Goal: Task Accomplishment & Management: Manage account settings

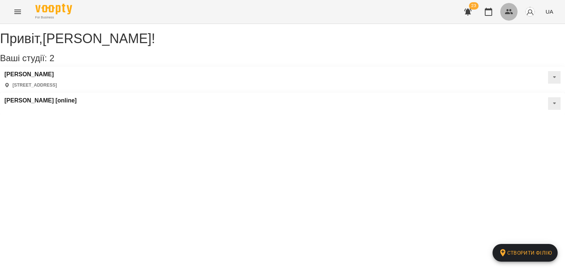
click at [506, 15] on icon "button" at bounding box center [509, 11] width 9 height 9
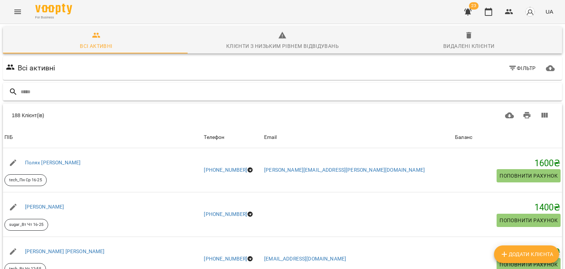
click at [272, 90] on input "text" at bounding box center [290, 92] width 538 height 12
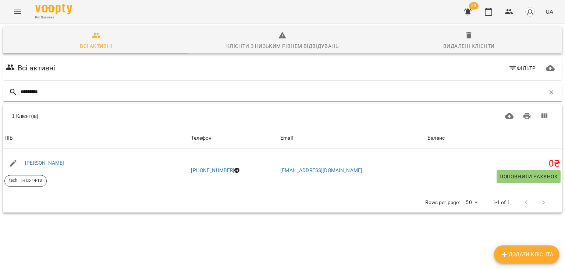
type input "*********"
click at [481, 53] on button "Видалені клієнти" at bounding box center [469, 40] width 186 height 26
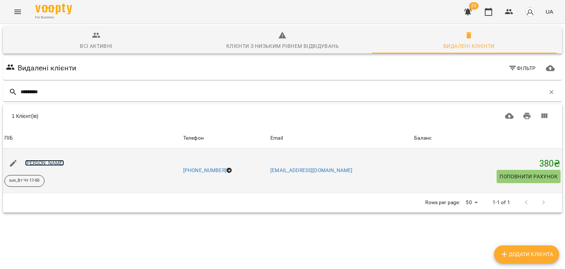
click at [64, 163] on link "[PERSON_NAME]" at bounding box center [44, 163] width 39 height 6
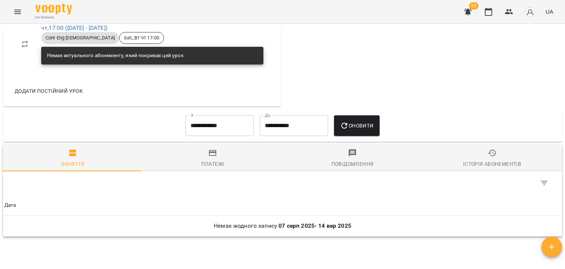
scroll to position [622, 0]
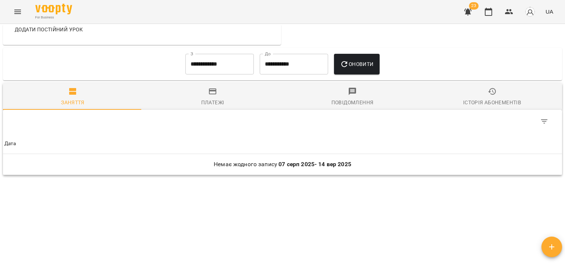
click at [217, 72] on input "**********" at bounding box center [219, 64] width 68 height 21
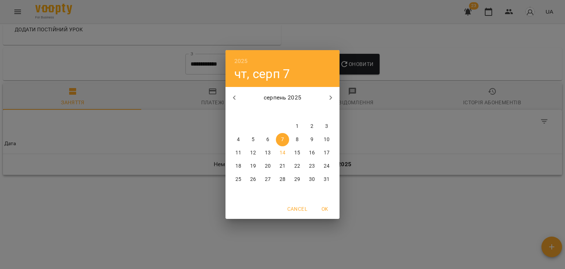
click at [234, 100] on icon "button" at bounding box center [234, 97] width 9 height 9
click at [234, 96] on icon "button" at bounding box center [234, 97] width 9 height 9
click at [323, 127] on span "1" at bounding box center [326, 125] width 13 height 7
type input "**********"
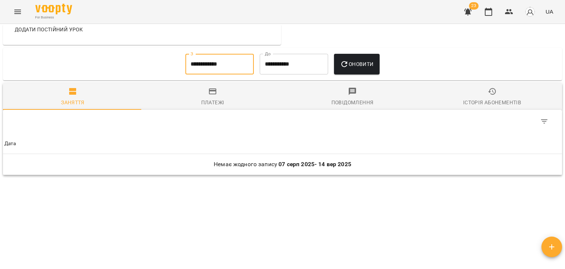
click at [346, 64] on icon "button" at bounding box center [344, 64] width 9 height 9
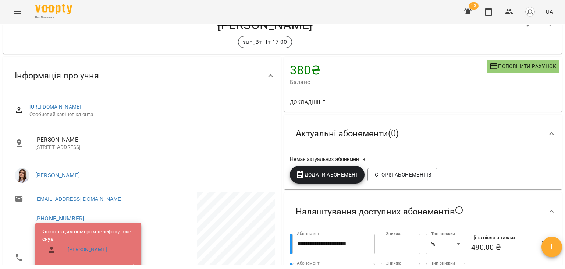
scroll to position [0, 0]
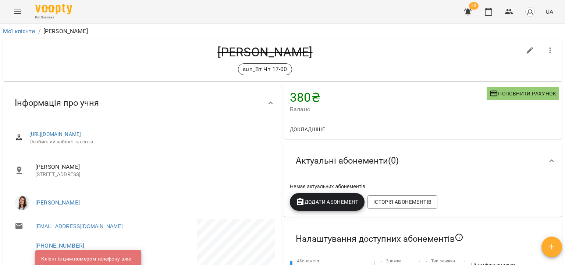
click at [509, 118] on div "380 ₴ Баланс Поповнити рахунок" at bounding box center [423, 102] width 278 height 36
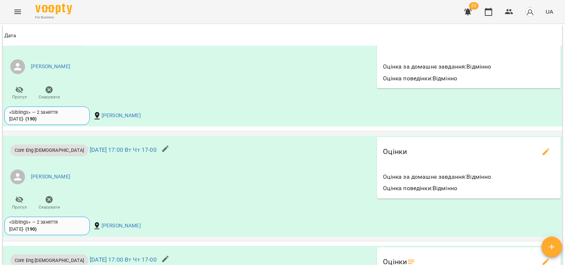
scroll to position [1214, 0]
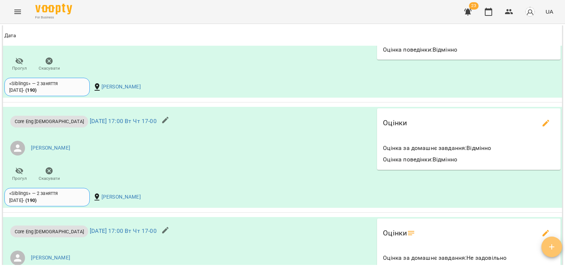
click at [559, 244] on span "button" at bounding box center [551, 246] width 21 height 9
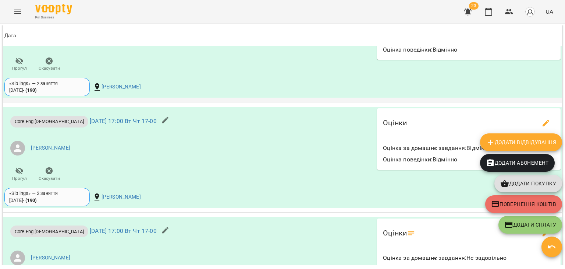
click at [280, 97] on div "«Siblings» — 2 заняття [DATE] - ( 190 ) [PERSON_NAME]" at bounding box center [189, 86] width 373 height 21
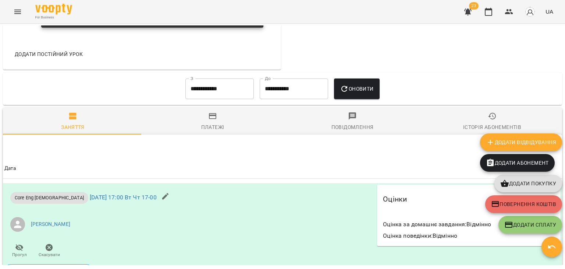
click at [217, 125] on span "Платежі" at bounding box center [212, 121] width 131 height 20
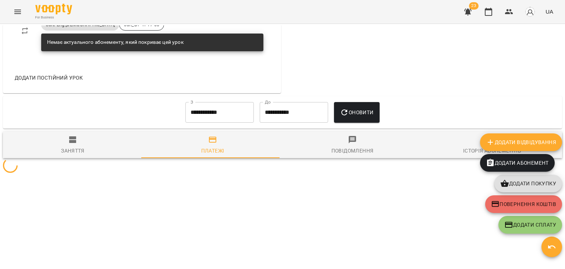
scroll to position [574, 0]
click at [217, 124] on div "**********" at bounding box center [219, 112] width 74 height 26
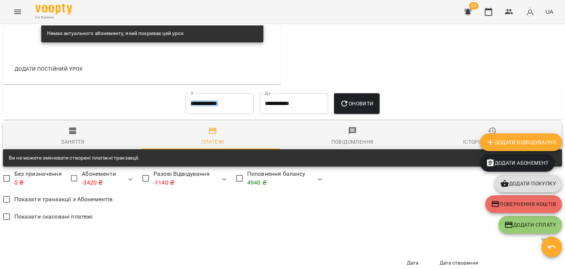
click at [231, 137] on span "Платежі" at bounding box center [212, 136] width 131 height 20
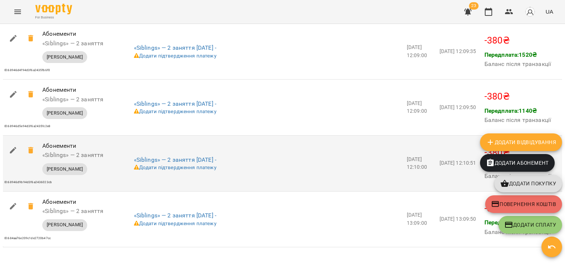
scroll to position [794, 0]
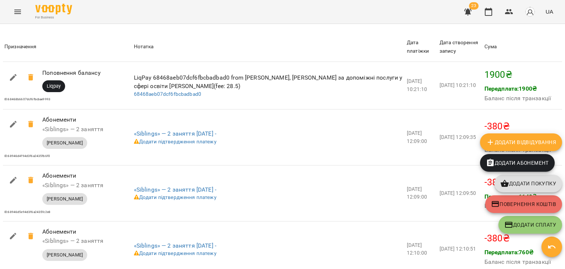
click at [368, 41] on th "Нотатка" at bounding box center [268, 46] width 273 height 29
click at [559, 245] on span "button" at bounding box center [551, 246] width 21 height 9
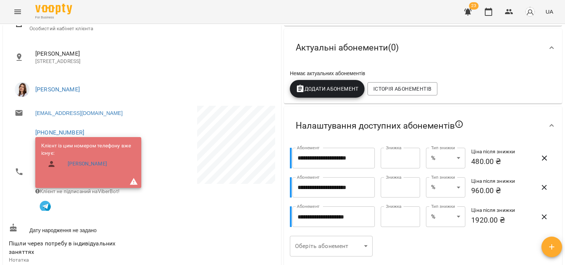
scroll to position [221, 0]
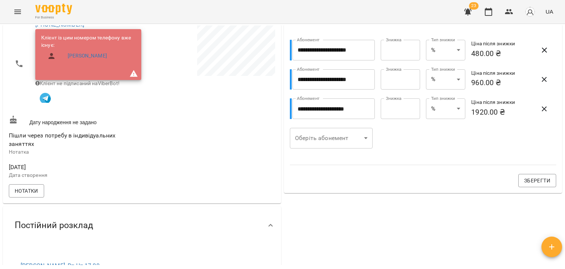
click at [358, 223] on div "**********" at bounding box center [422, 150] width 281 height 577
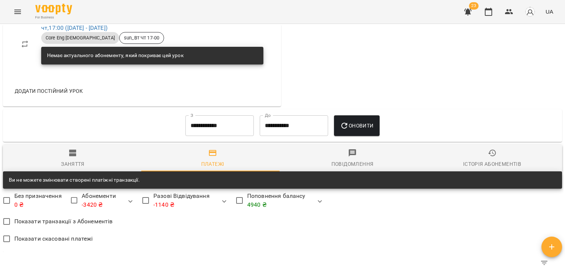
scroll to position [699, 0]
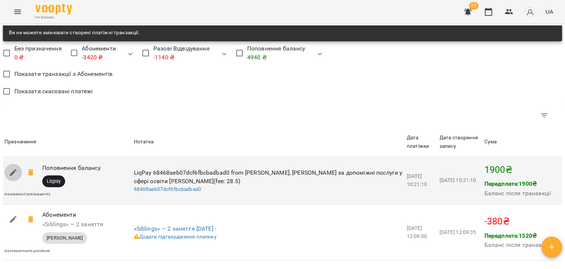
click at [12, 177] on icon "button" at bounding box center [13, 172] width 9 height 9
select select "******"
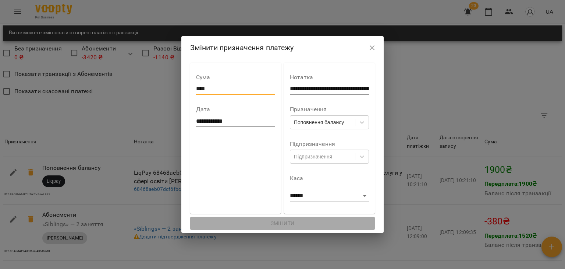
drag, startPoint x: 204, startPoint y: 87, endPoint x: 154, endPoint y: 81, distance: 50.0
click at [154, 81] on div "**********" at bounding box center [282, 134] width 565 height 269
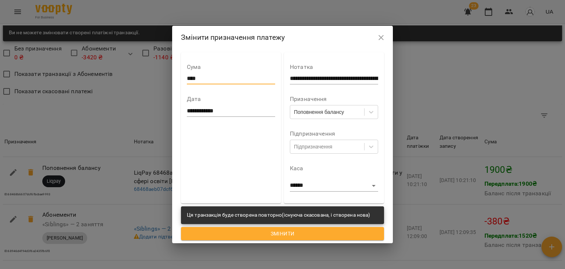
type input "****"
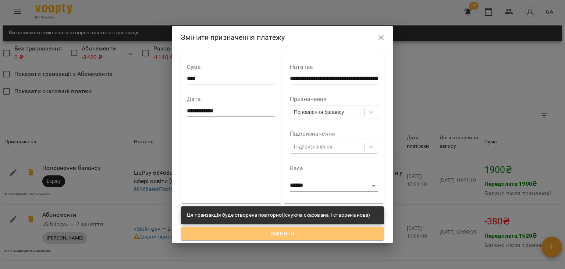
click at [289, 229] on span "Змінити" at bounding box center [282, 233] width 191 height 9
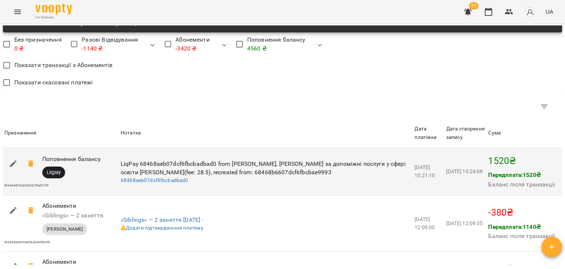
scroll to position [736, 0]
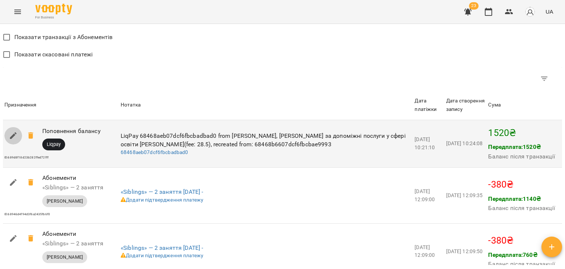
click at [13, 140] on icon "button" at bounding box center [13, 135] width 9 height 9
select select "******"
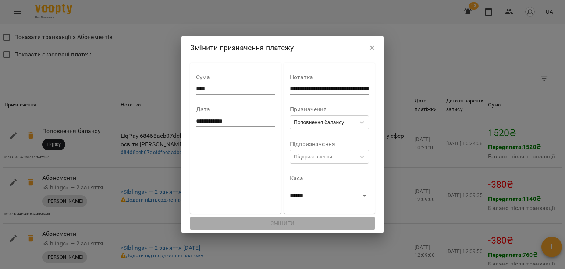
click at [330, 46] on h2 "Змінити призначення платежу" at bounding box center [282, 47] width 185 height 11
click at [377, 48] on icon "button" at bounding box center [372, 47] width 9 height 9
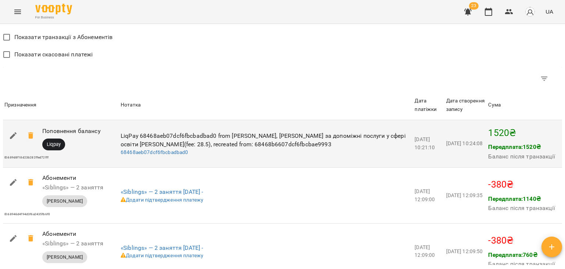
click at [21, 144] on button "button" at bounding box center [13, 136] width 18 height 18
select select "******"
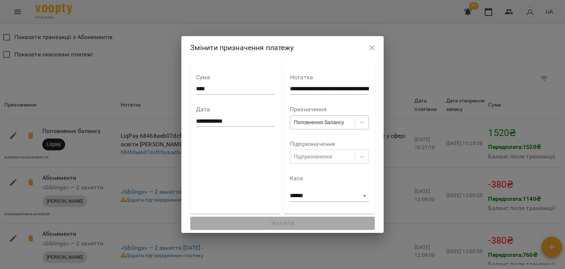
click at [303, 122] on div "Поповнення балансу" at bounding box center [319, 121] width 50 height 7
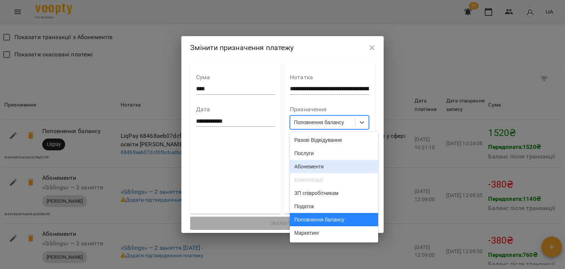
click at [310, 173] on div "Абонементи" at bounding box center [334, 166] width 88 height 13
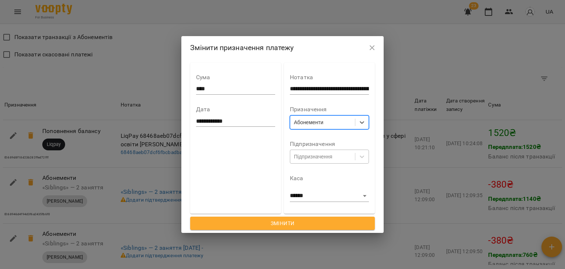
click at [321, 159] on div "Підпризначення" at bounding box center [313, 156] width 38 height 7
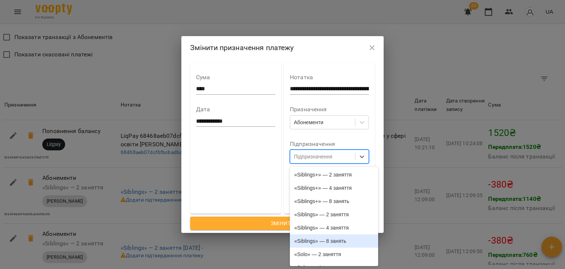
click at [324, 245] on div "«Siblings» — 8 занять" at bounding box center [334, 240] width 88 height 13
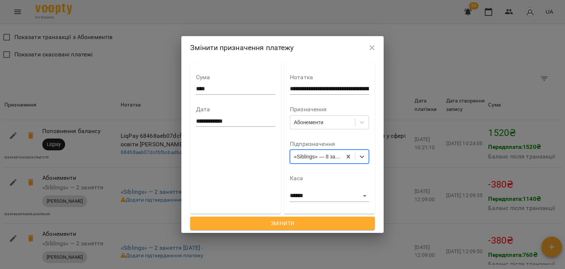
click at [315, 225] on span "Змінити" at bounding box center [282, 222] width 173 height 9
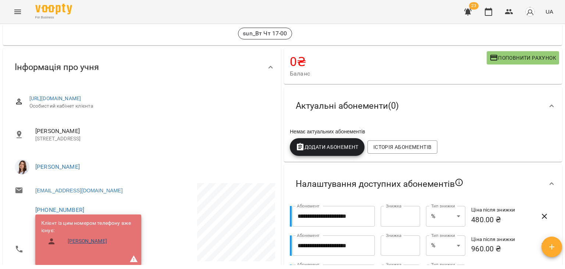
scroll to position [74, 0]
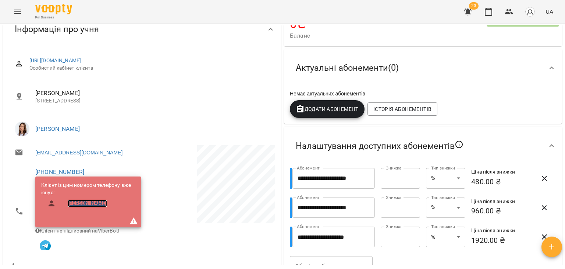
click at [84, 203] on link "[PERSON_NAME]" at bounding box center [87, 202] width 39 height 7
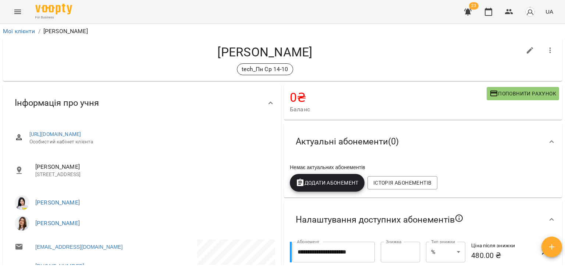
click at [503, 93] on span "Поповнити рахунок" at bounding box center [523, 93] width 67 height 9
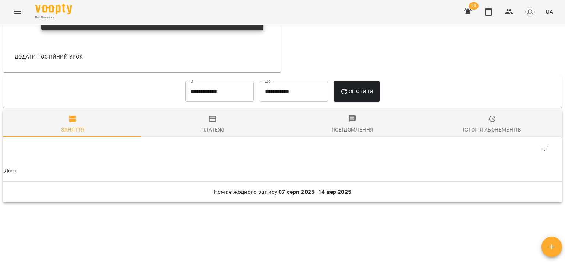
scroll to position [594, 0]
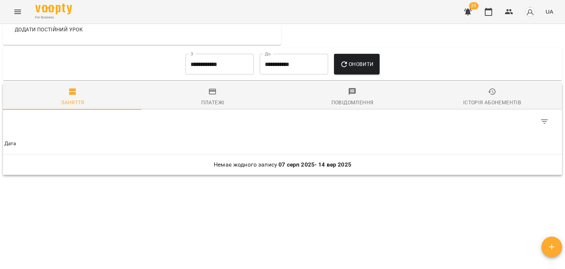
click at [212, 64] on input "**********" at bounding box center [219, 64] width 68 height 21
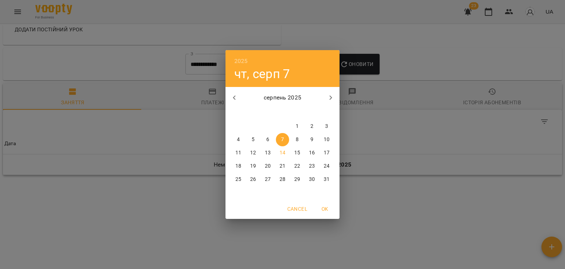
click at [237, 95] on icon "button" at bounding box center [234, 97] width 9 height 9
click at [319, 124] on div "1" at bounding box center [326, 126] width 15 height 13
type input "**********"
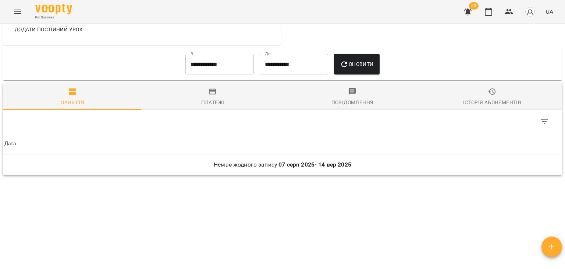
click at [358, 67] on span "Оновити" at bounding box center [356, 64] width 33 height 9
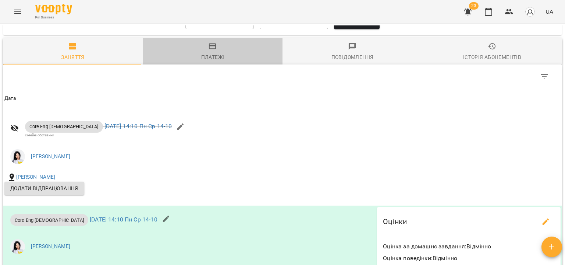
click at [213, 61] on div "Платежі" at bounding box center [212, 57] width 23 height 9
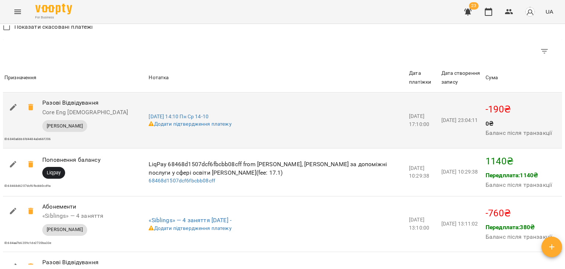
scroll to position [730, 0]
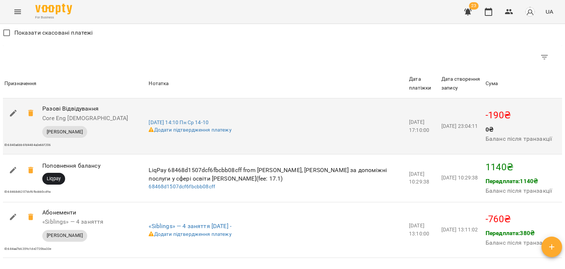
click at [302, 127] on td "[DATE] 14:10 Пн Ср 14-10 Додати підтвердження платежу" at bounding box center [277, 126] width 260 height 56
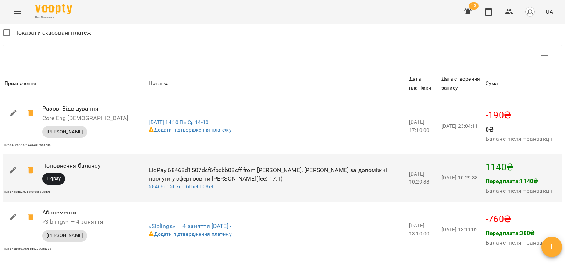
click at [17, 179] on button "button" at bounding box center [13, 170] width 18 height 18
select select "******"
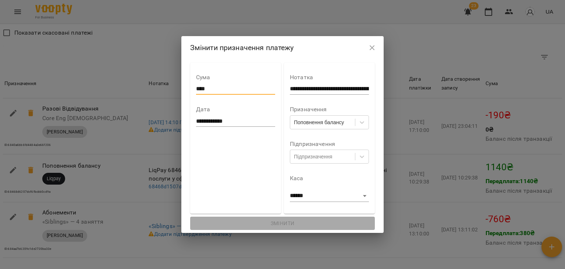
drag, startPoint x: 200, startPoint y: 97, endPoint x: 171, endPoint y: 97, distance: 29.4
click at [171, 97] on div "**********" at bounding box center [282, 134] width 565 height 269
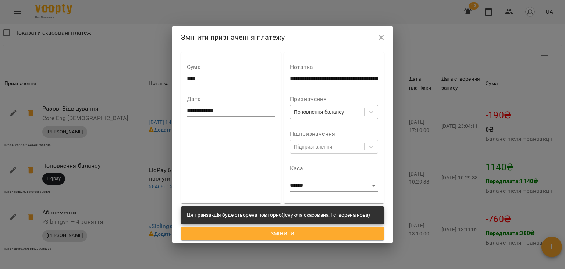
type input "****"
click at [321, 111] on div "Поповнення балансу" at bounding box center [319, 111] width 50 height 7
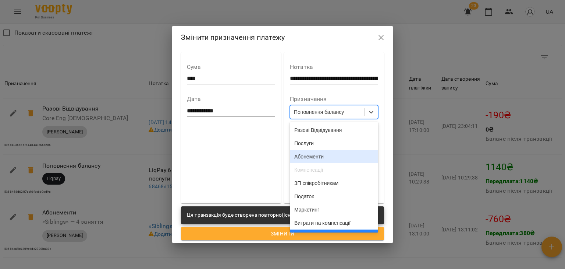
click at [319, 158] on div "Абонементи" at bounding box center [334, 156] width 88 height 13
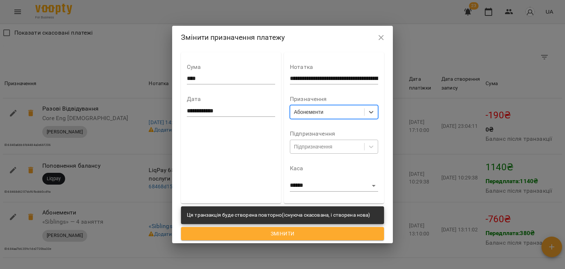
click at [320, 151] on div "Підпризначення" at bounding box center [327, 146] width 74 height 12
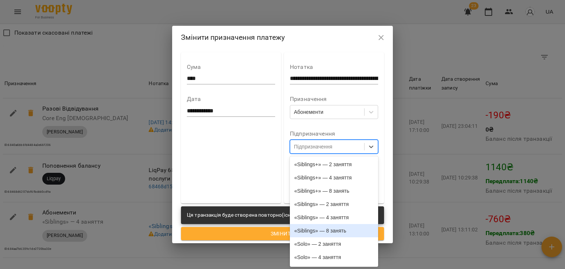
click at [319, 231] on div "«Siblings» — 8 занять" at bounding box center [334, 230] width 88 height 13
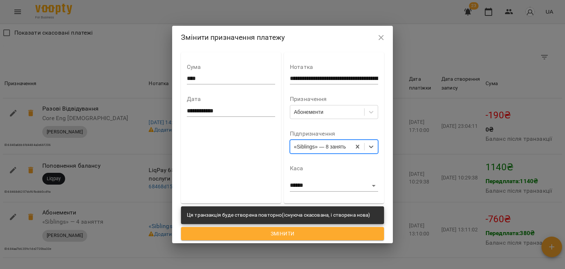
click at [279, 231] on span "Змінити" at bounding box center [282, 233] width 191 height 9
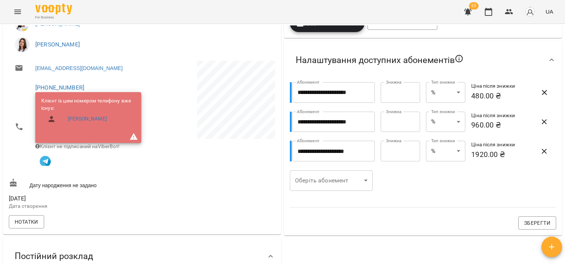
scroll to position [184, 0]
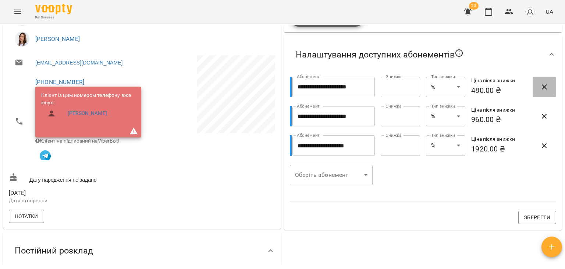
click at [540, 87] on icon "button" at bounding box center [544, 86] width 9 height 9
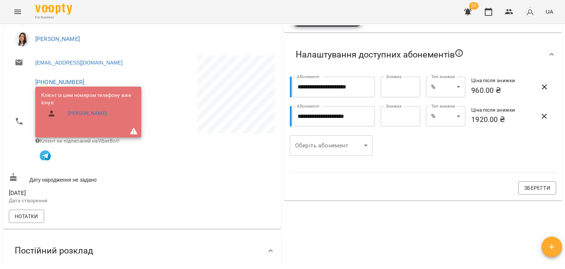
click at [540, 87] on icon "button" at bounding box center [544, 86] width 9 height 9
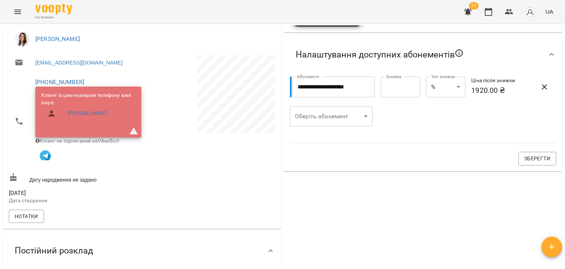
click at [540, 87] on icon "button" at bounding box center [544, 86] width 9 height 9
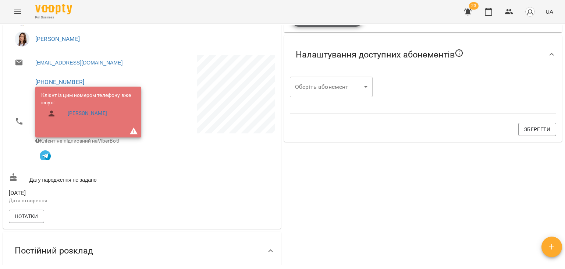
click at [303, 91] on body "For Business 23 UA Мої клієнти / [PERSON_NAME] [PERSON_NAME] tech_Пн Ср 14-10 3…" at bounding box center [282, 146] width 565 height 292
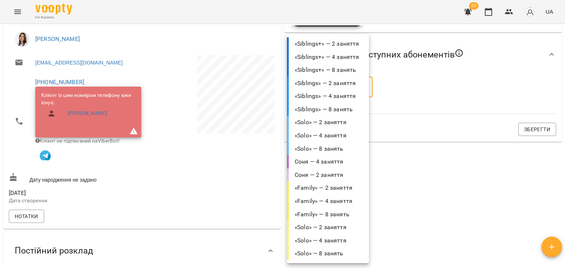
click at [316, 124] on li "«Solo» — 2 заняття" at bounding box center [328, 121] width 82 height 13
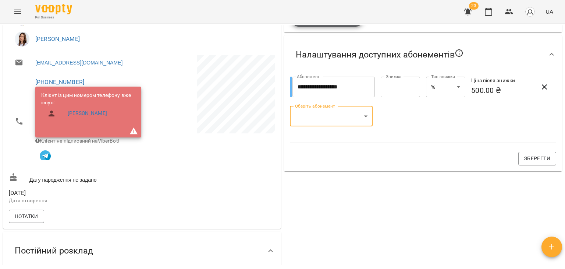
click at [322, 117] on body "For Business 23 UA Мої клієнти / [PERSON_NAME] [PERSON_NAME] tech_Пн Ср 14-10 3…" at bounding box center [282, 146] width 565 height 292
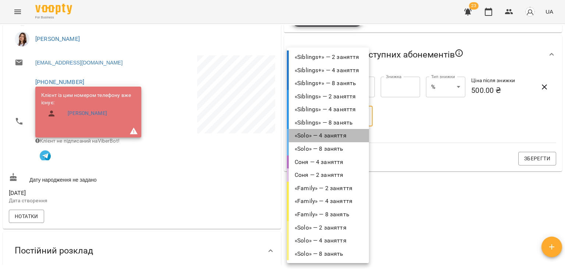
click at [326, 136] on li "«Solo» — 4 заняття" at bounding box center [328, 135] width 82 height 13
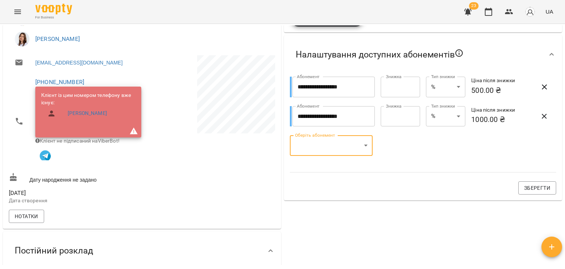
click at [320, 145] on body "For Business 23 UA Мої клієнти / [PERSON_NAME] [PERSON_NAME] tech_Пн Ср 14-10 3…" at bounding box center [282, 146] width 565 height 292
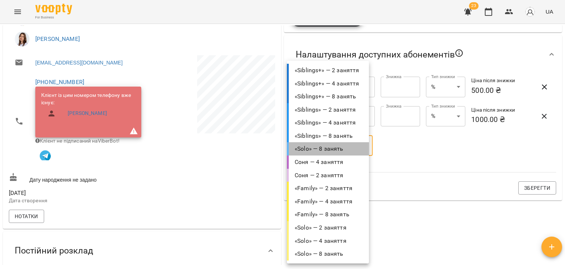
click at [325, 146] on li "«Solo» — 8 занять" at bounding box center [328, 148] width 82 height 13
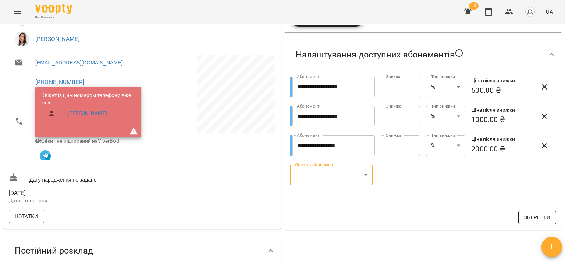
click at [540, 217] on span "Зберегти" at bounding box center [537, 217] width 26 height 9
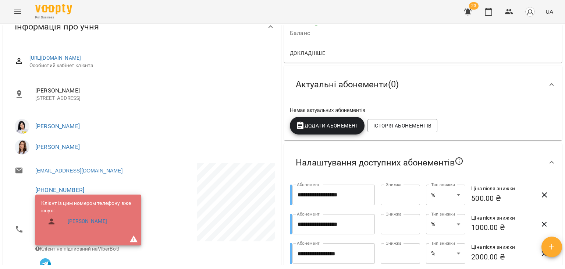
scroll to position [0, 0]
